Goal: Information Seeking & Learning: Learn about a topic

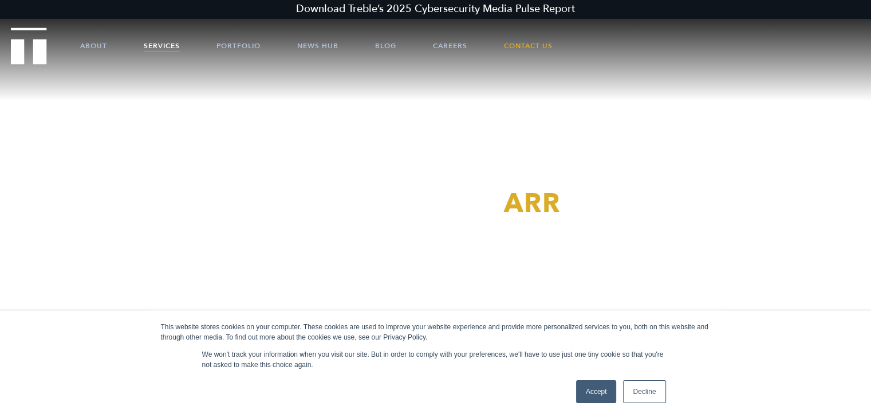
click at [172, 44] on link "Services" at bounding box center [162, 46] width 36 height 34
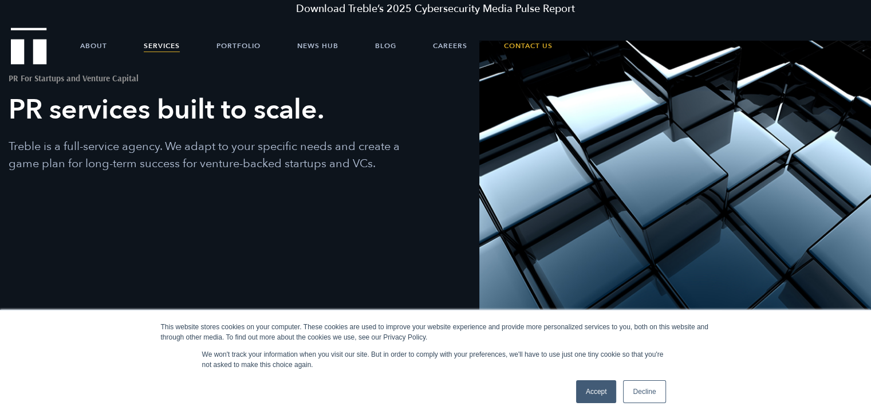
scroll to position [57, 0]
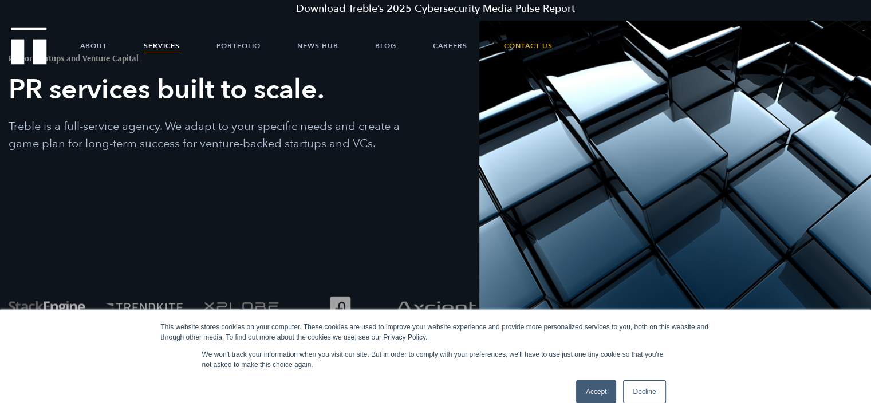
click at [642, 383] on link "Decline" at bounding box center [644, 391] width 42 height 23
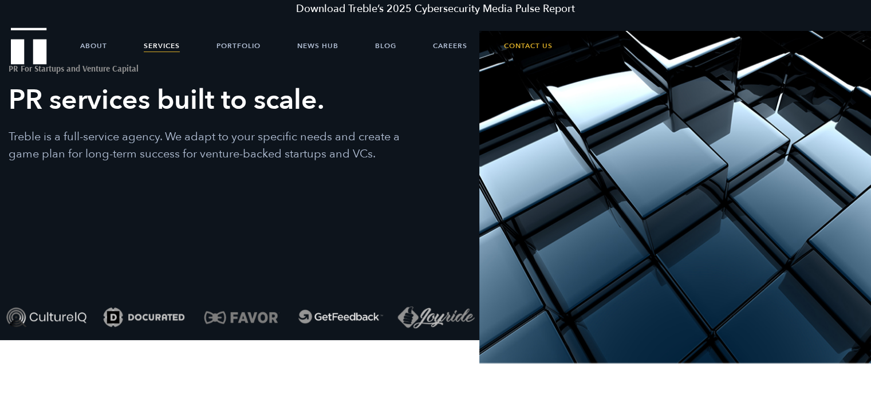
scroll to position [0, 0]
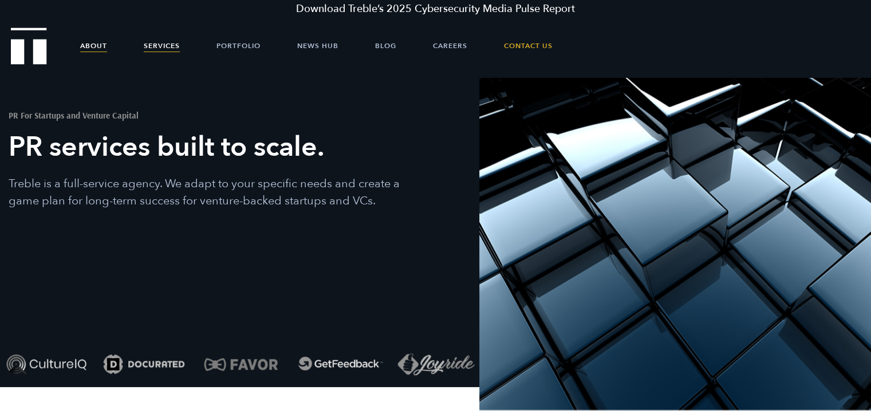
click at [86, 49] on link "About" at bounding box center [93, 46] width 27 height 34
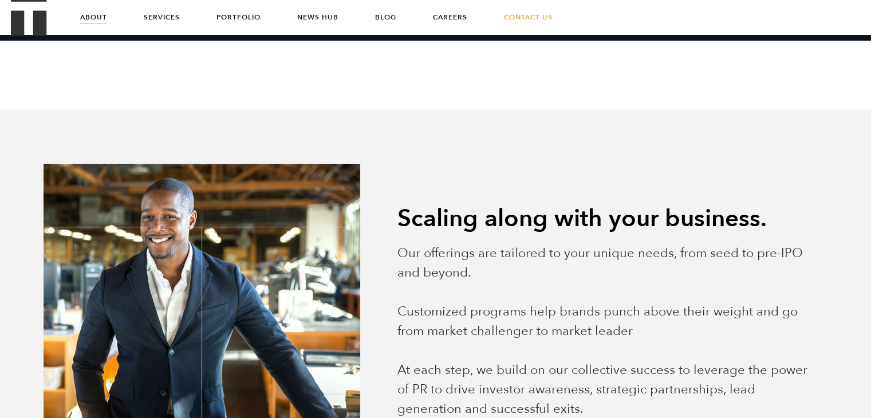
scroll to position [708, 0]
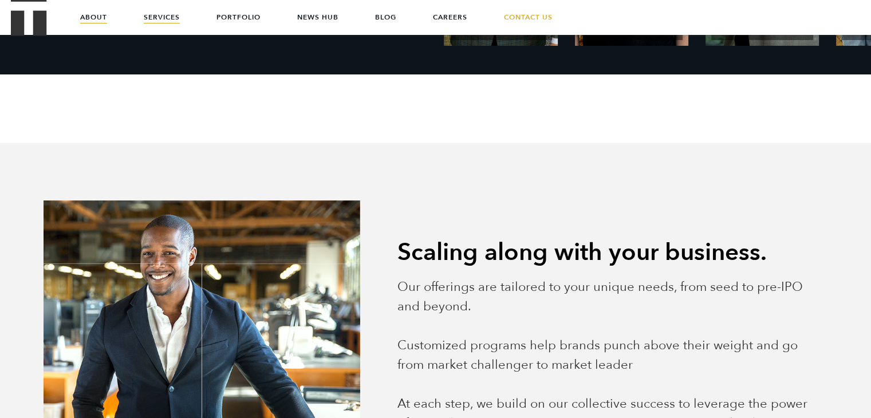
click at [176, 10] on link "Services" at bounding box center [162, 17] width 36 height 34
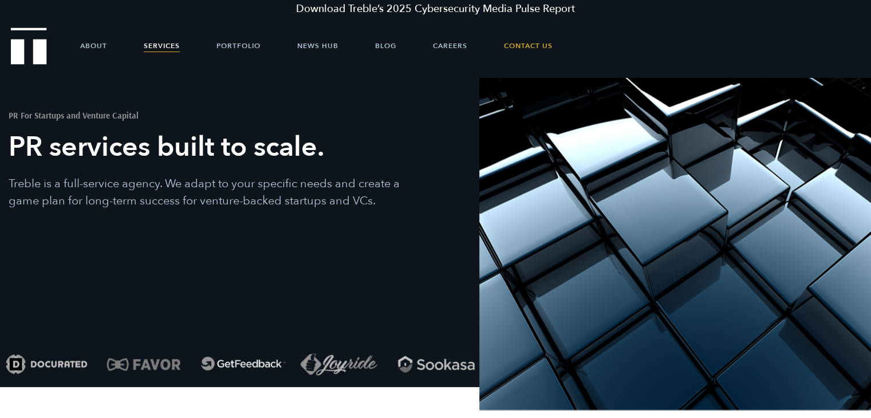
click at [256, 212] on div "PR For Startups and Venture Capital PR services built to scale. Treble is a ful…" at bounding box center [218, 152] width 436 height 149
click at [36, 37] on img "Treble logo" at bounding box center [29, 45] width 36 height 37
